Goal: Find specific page/section: Find specific page/section

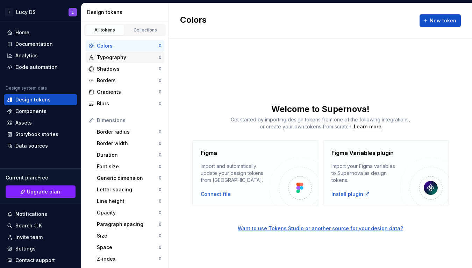
click at [126, 57] on div "Typography" at bounding box center [128, 57] width 62 height 7
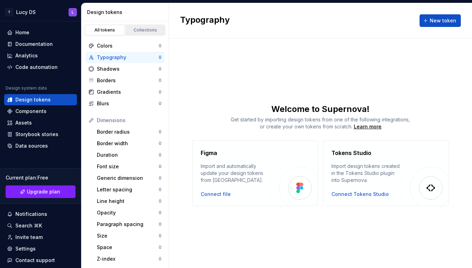
click at [148, 32] on div "Collections" at bounding box center [145, 30] width 35 height 6
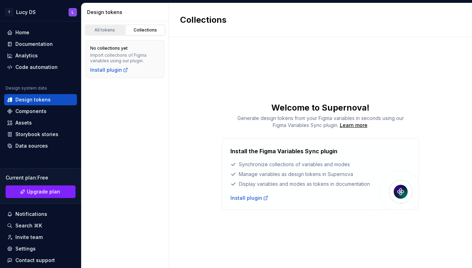
click at [115, 33] on link "All tokens" at bounding box center [105, 30] width 40 height 10
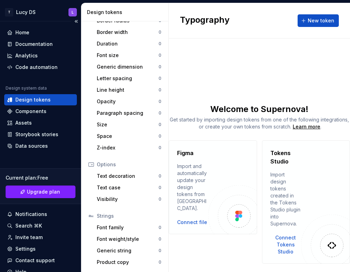
scroll to position [111, 0]
